Goal: Complete application form

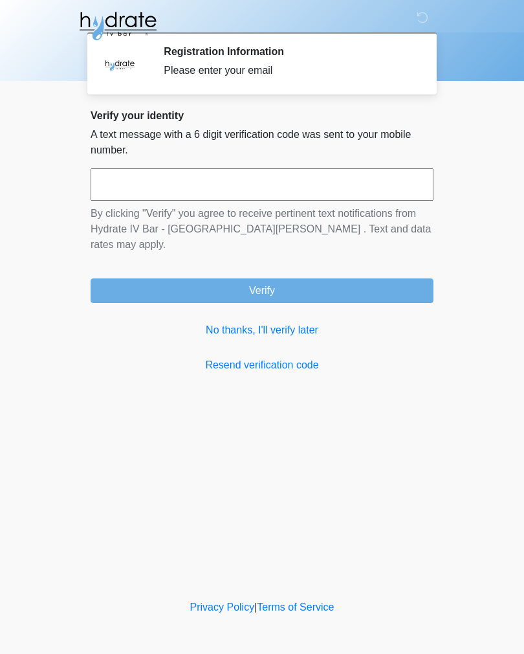
click at [387, 192] on input "text" at bounding box center [262, 184] width 343 height 32
type input "******"
click at [320, 283] on button "Verify" at bounding box center [262, 290] width 343 height 25
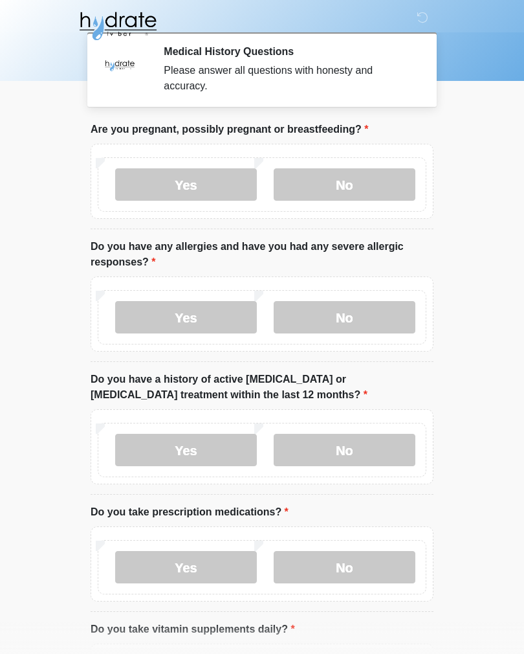
click at [362, 200] on label "No" at bounding box center [345, 184] width 142 height 32
click at [368, 331] on label "No" at bounding box center [345, 317] width 142 height 32
click at [368, 454] on label "No" at bounding box center [345, 450] width 142 height 32
click at [351, 572] on label "No" at bounding box center [345, 567] width 142 height 32
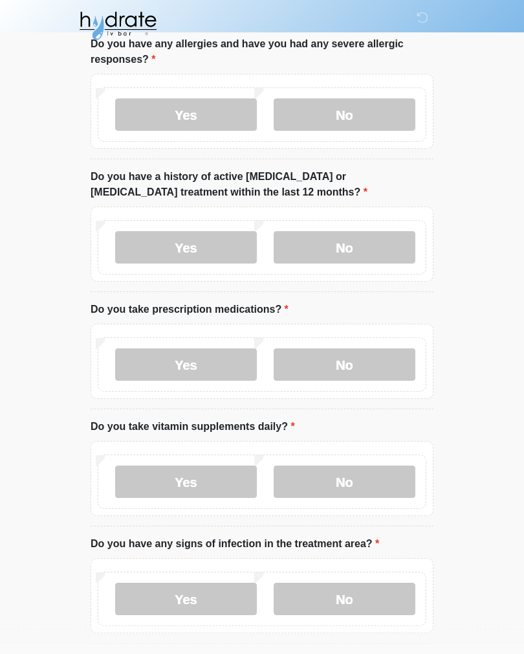
scroll to position [208, 0]
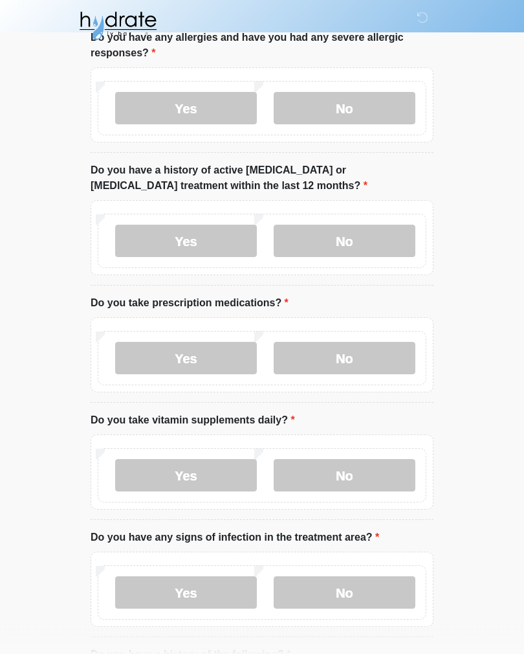
click at [206, 477] on label "Yes" at bounding box center [186, 476] width 142 height 32
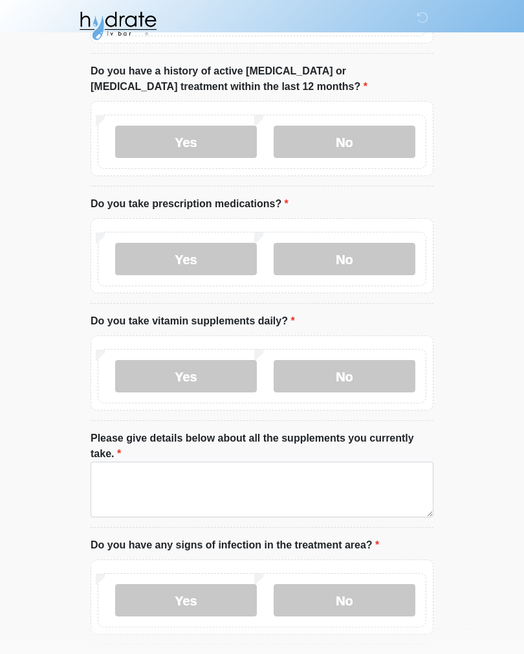
scroll to position [311, 0]
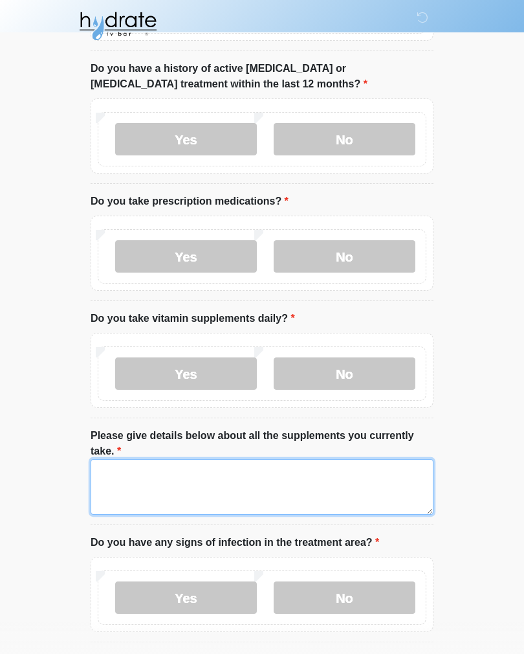
click at [282, 479] on textarea "Please give details below about all the supplements you currently take." at bounding box center [262, 487] width 343 height 56
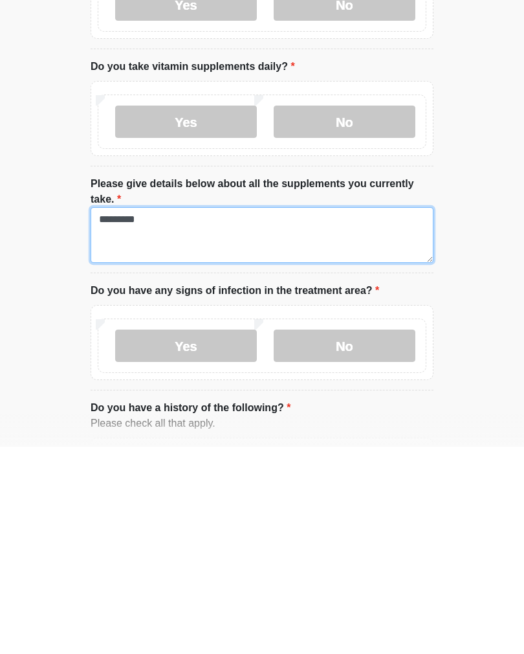
type textarea "*********"
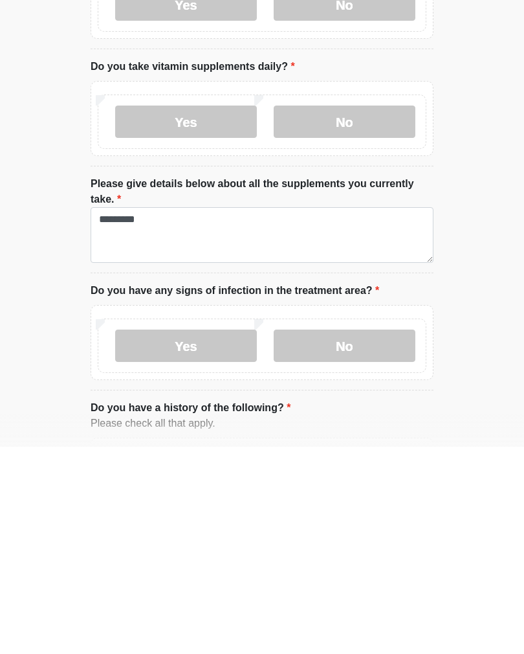
click at [362, 537] on label "No" at bounding box center [345, 553] width 142 height 32
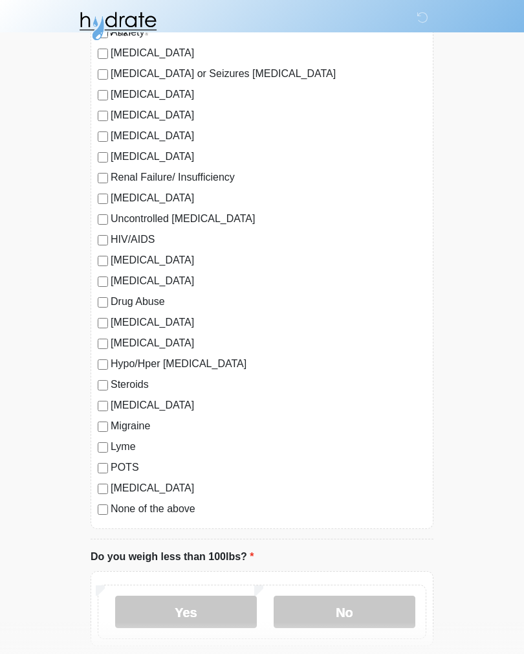
scroll to position [1173, 0]
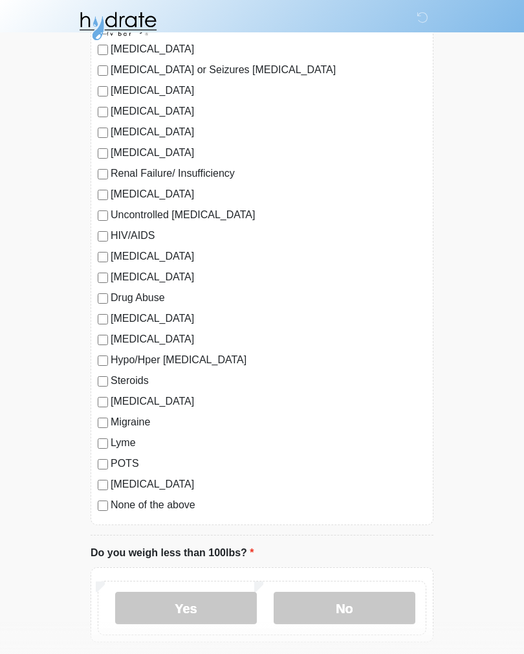
click at [350, 605] on label "No" at bounding box center [345, 608] width 142 height 32
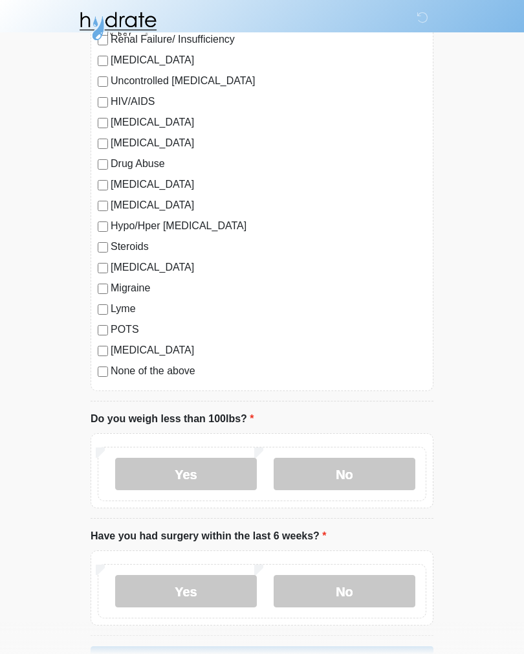
scroll to position [1370, 0]
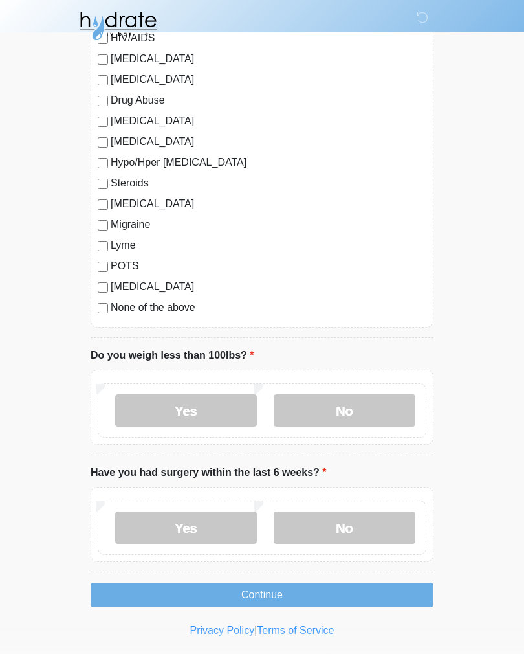
click at [371, 531] on label "No" at bounding box center [345, 527] width 142 height 32
click at [314, 599] on button "Continue" at bounding box center [262, 594] width 343 height 25
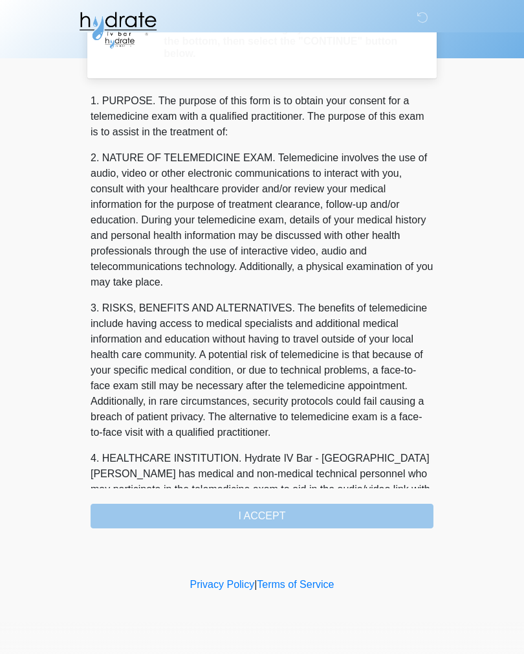
scroll to position [0, 0]
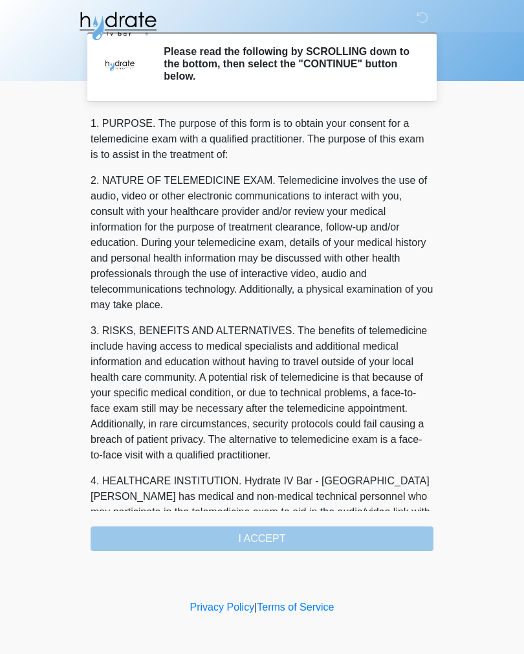
click at [385, 533] on div "1. PURPOSE. The purpose of this form is to obtain your consent for a telemedici…" at bounding box center [262, 333] width 343 height 435
click at [337, 532] on div "1. PURPOSE. The purpose of this form is to obtain your consent for a telemedici…" at bounding box center [262, 333] width 343 height 435
click at [318, 534] on div "1. PURPOSE. The purpose of this form is to obtain your consent for a telemedici…" at bounding box center [262, 333] width 343 height 435
click at [264, 543] on div "1. PURPOSE. The purpose of this form is to obtain your consent for a telemedici…" at bounding box center [262, 333] width 343 height 435
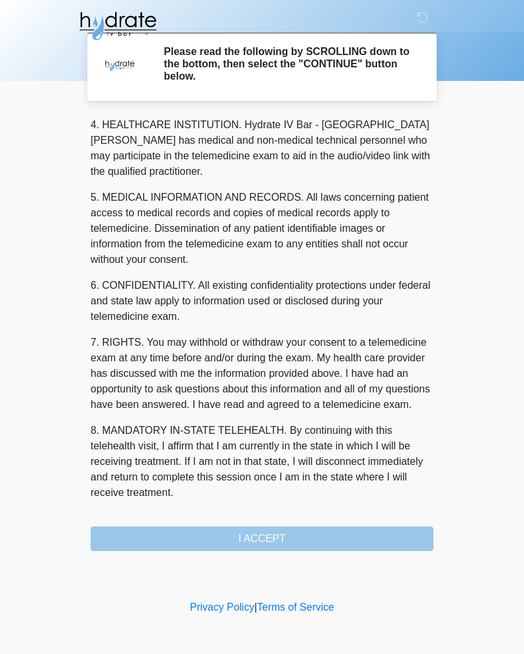
scroll to position [372, 0]
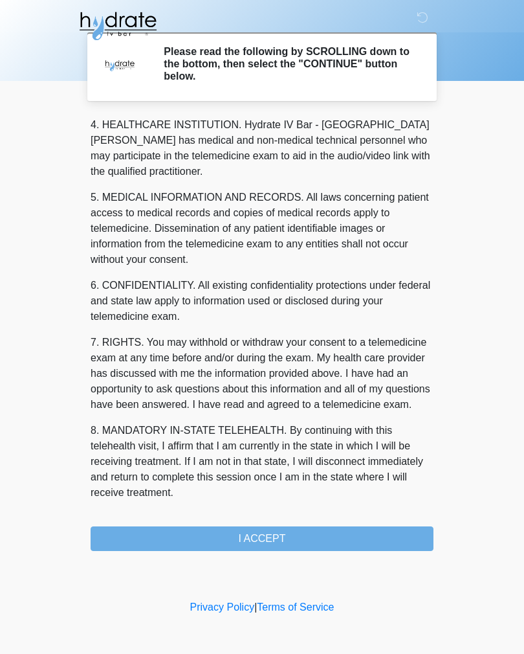
click at [265, 537] on button "I ACCEPT" at bounding box center [262, 538] width 343 height 25
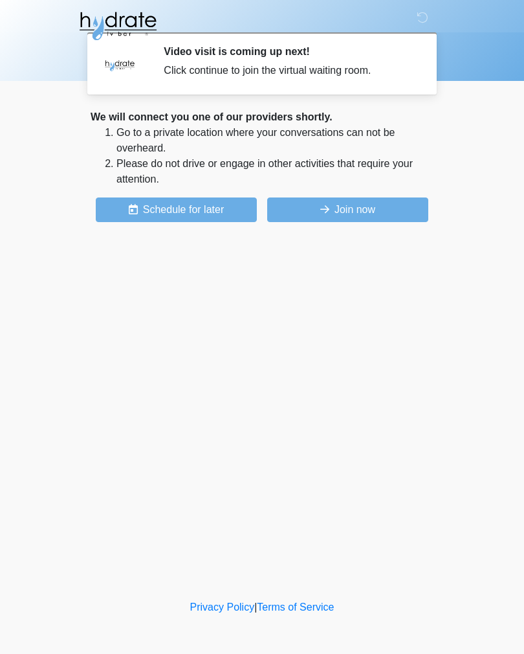
click at [379, 213] on button "Join now" at bounding box center [347, 209] width 161 height 25
